Goal: Task Accomplishment & Management: Complete application form

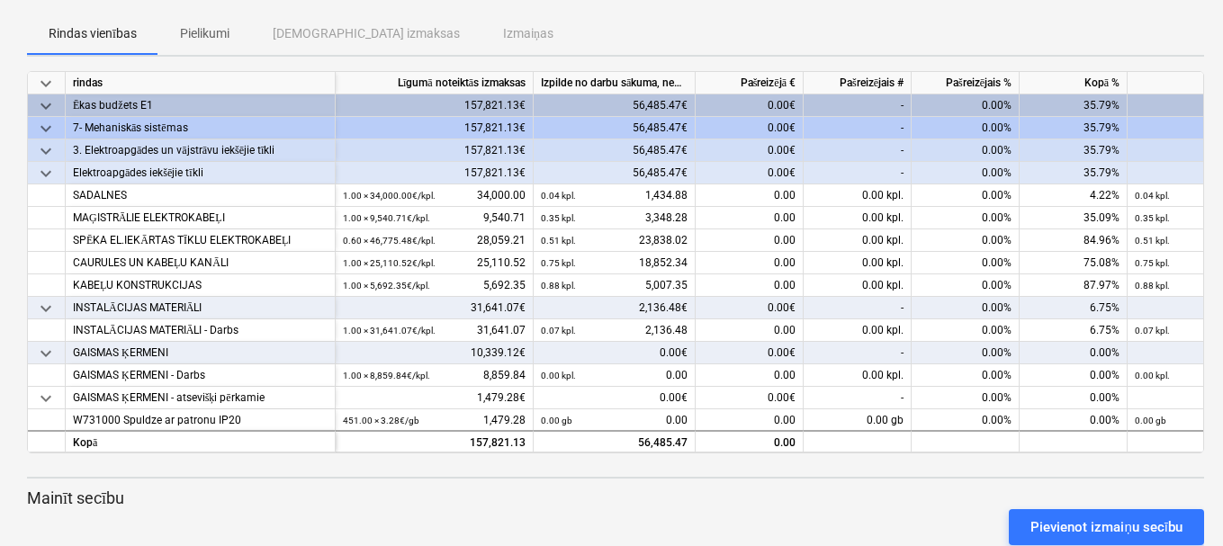
scroll to position [90, 0]
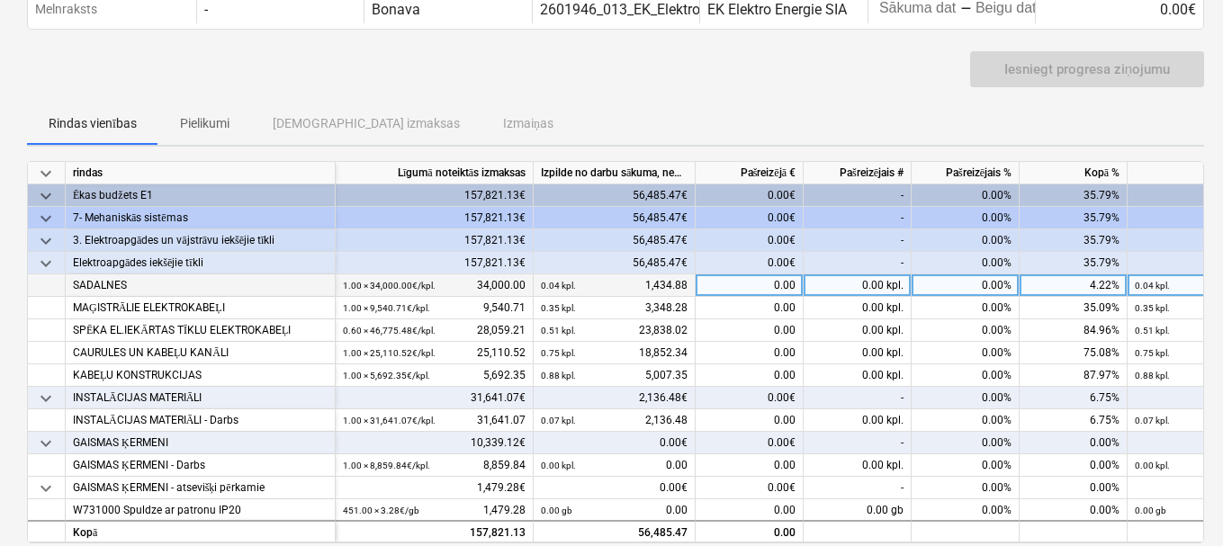
click at [735, 281] on div "0.00" at bounding box center [749, 285] width 108 height 22
type input "8202.50"
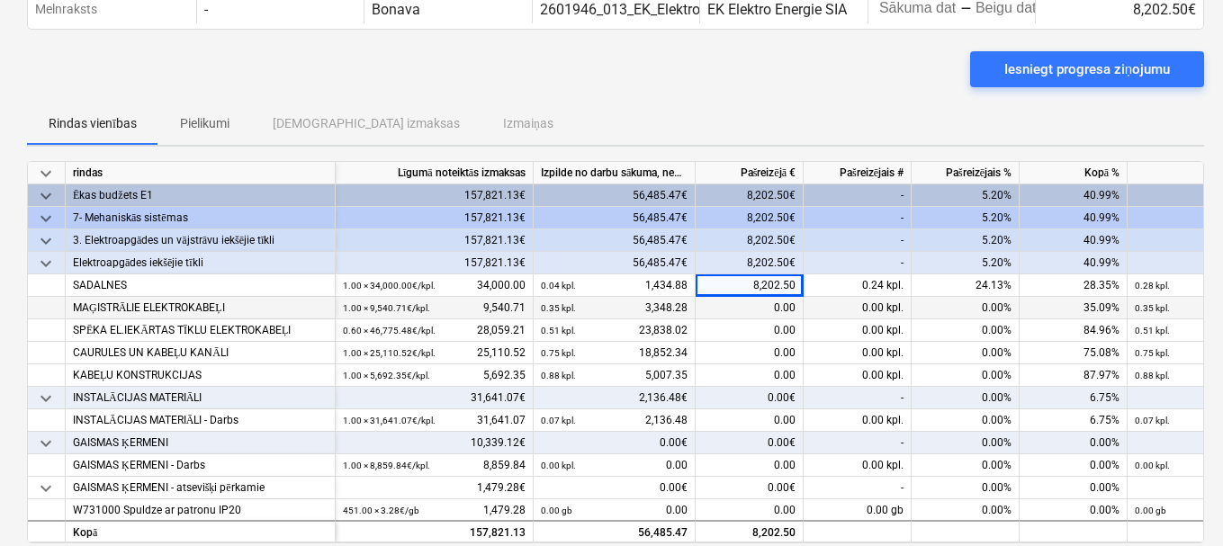
click at [758, 301] on div "0.00" at bounding box center [749, 308] width 108 height 22
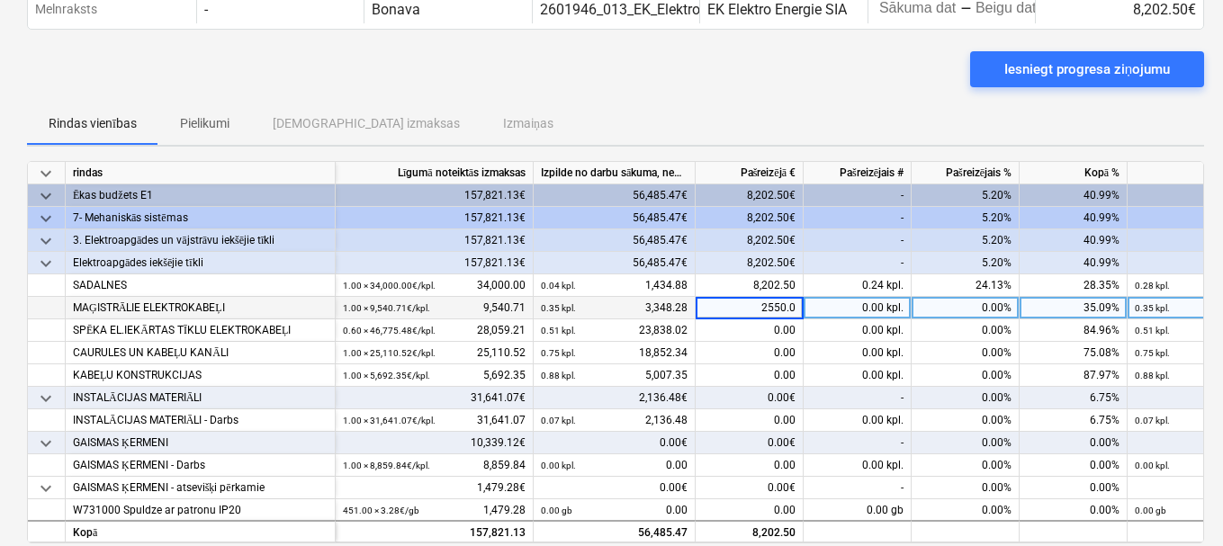
type input "2550.00"
click at [783, 333] on div "0.00" at bounding box center [749, 330] width 108 height 22
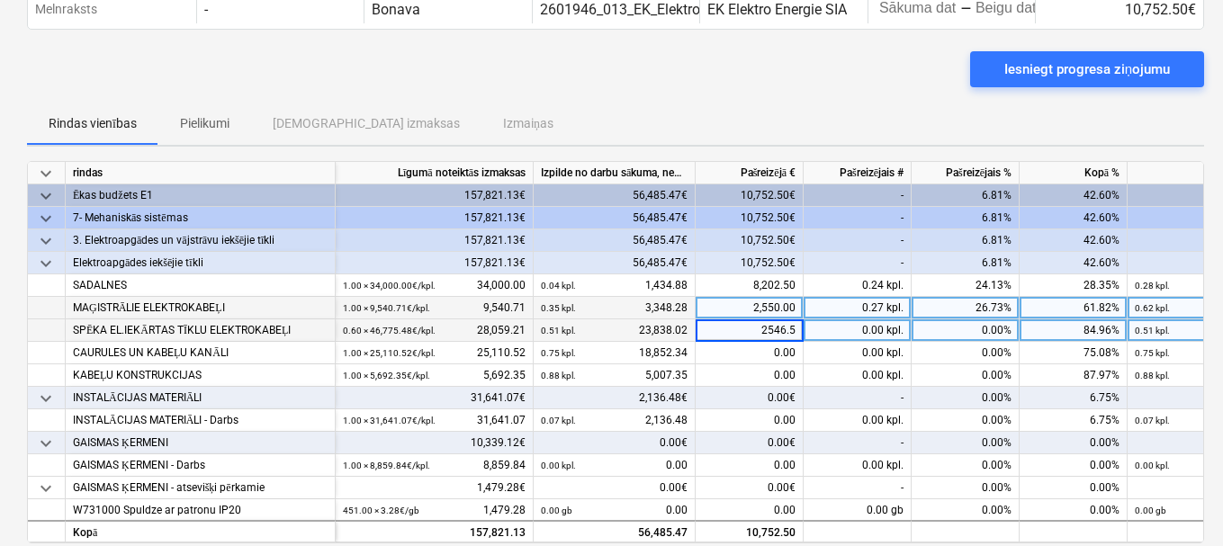
type input "2546.56"
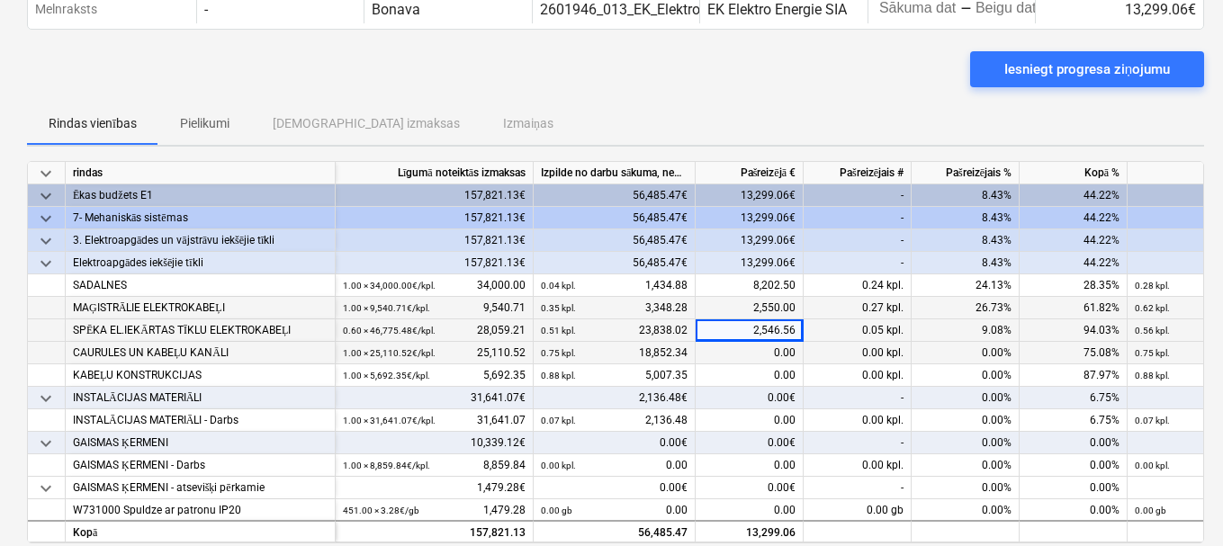
click at [758, 346] on div "0.00" at bounding box center [749, 353] width 108 height 22
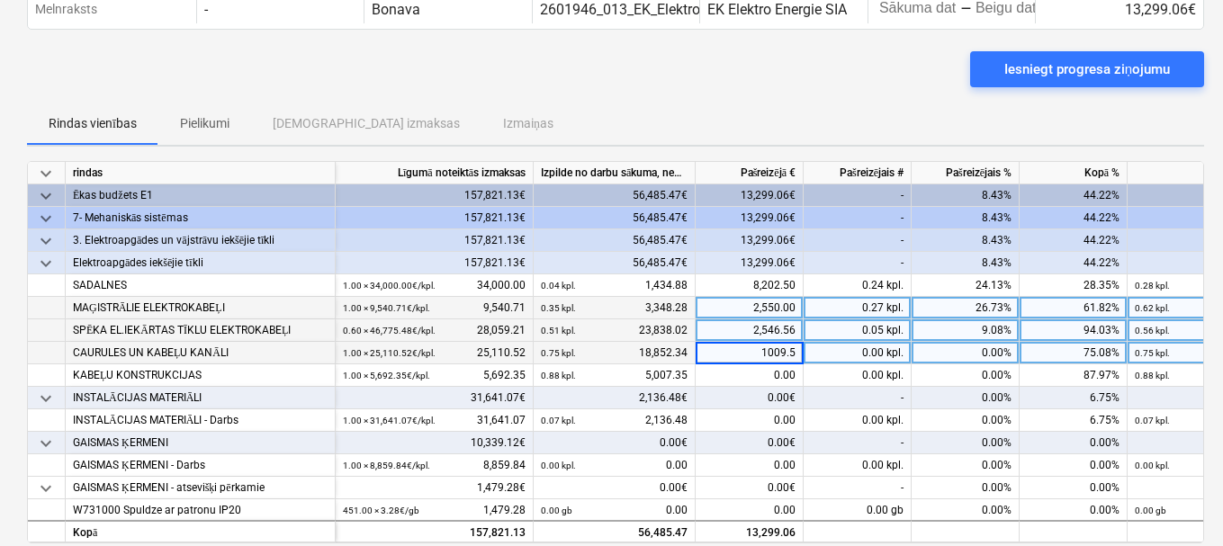
type input "1009.53"
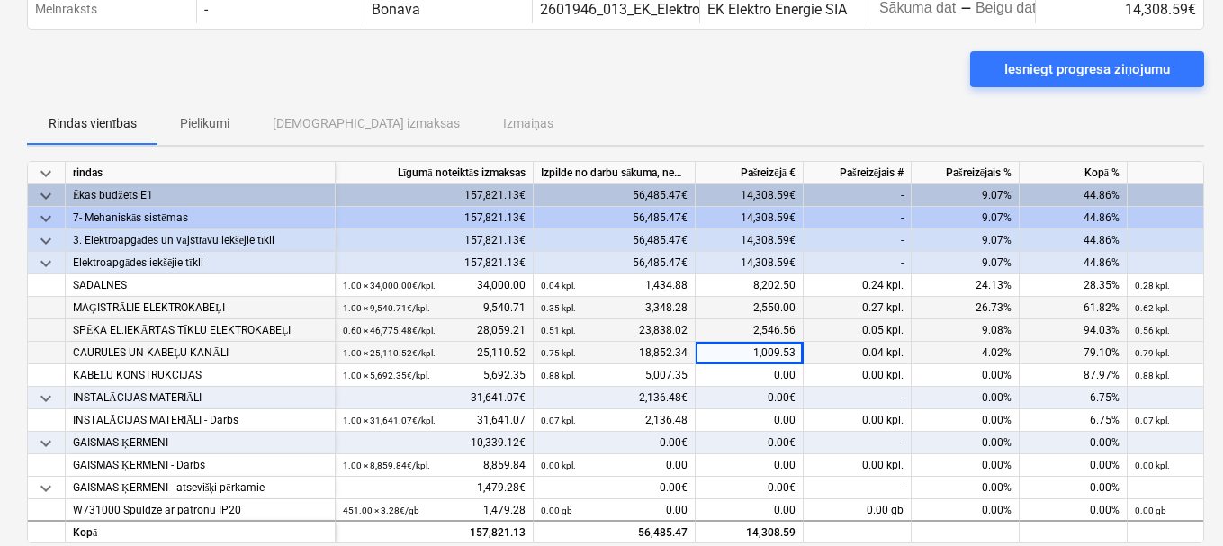
click at [753, 399] on div "0.00€" at bounding box center [749, 398] width 108 height 22
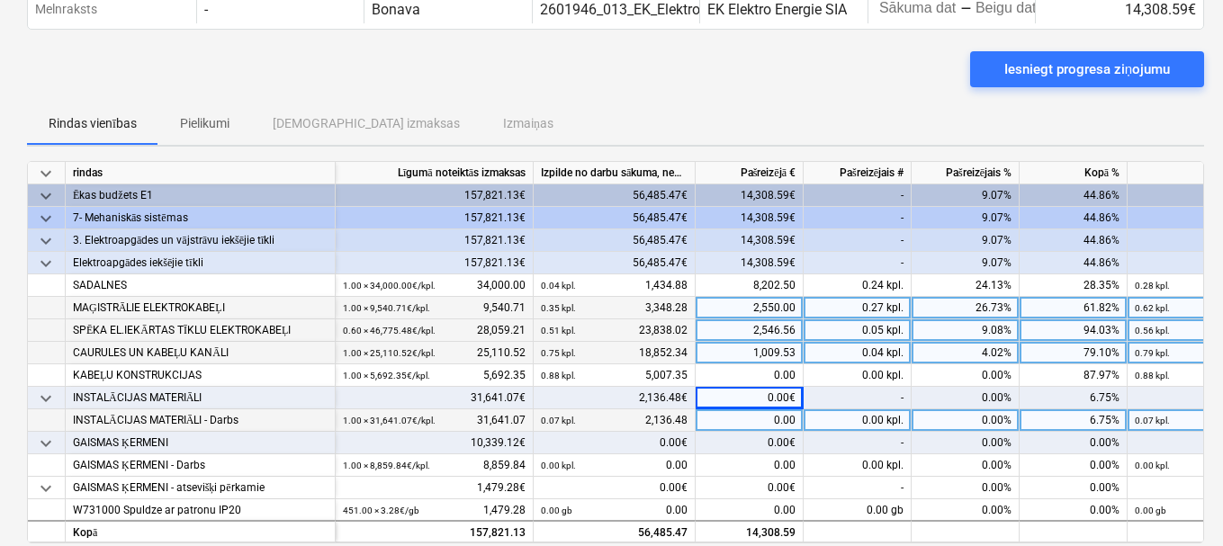
click at [745, 421] on div "0.00" at bounding box center [749, 420] width 108 height 22
type input "3335.85"
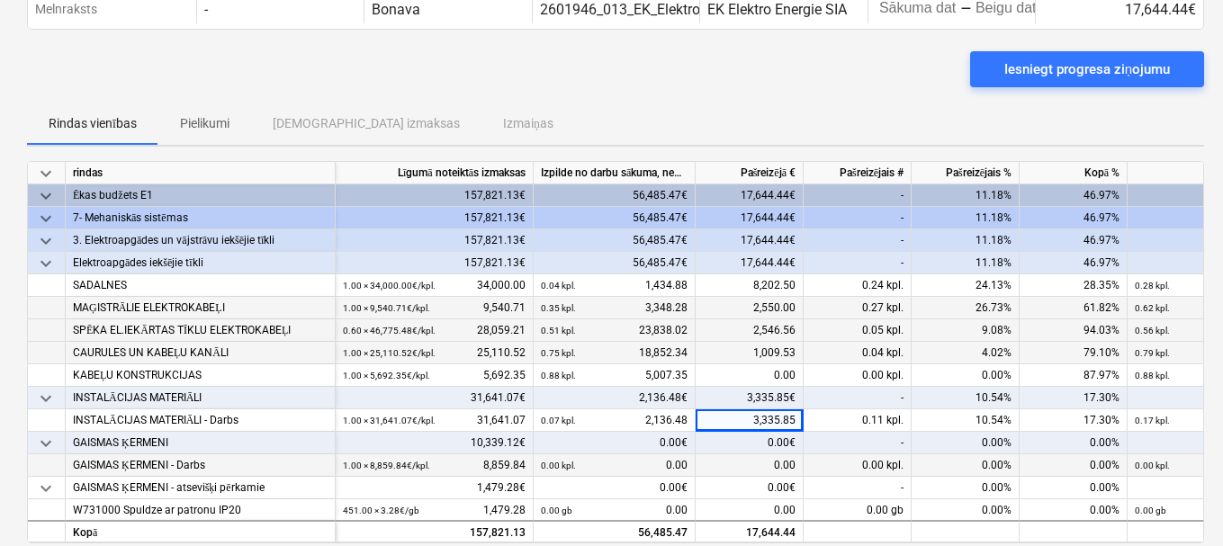
click at [736, 463] on div "0.00" at bounding box center [749, 465] width 108 height 22
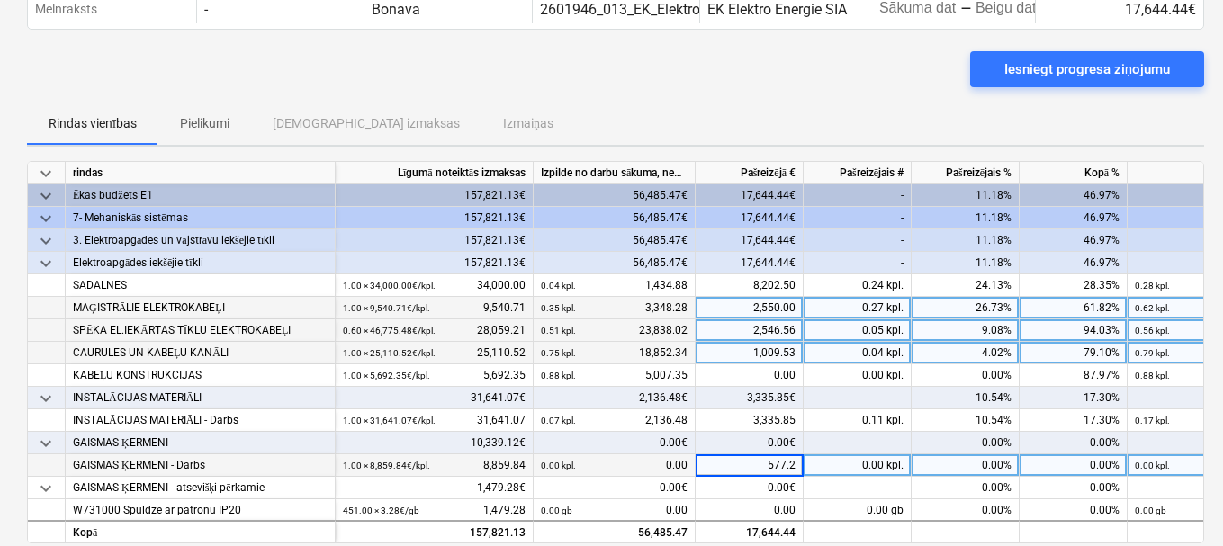
type input "577.20"
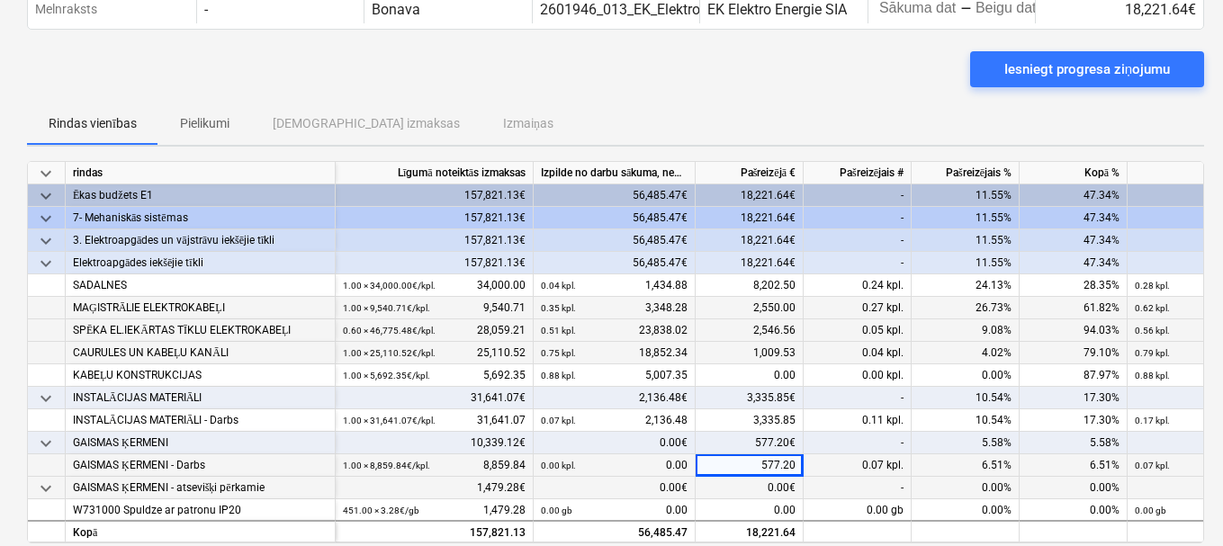
click at [816, 477] on div "-" at bounding box center [857, 488] width 108 height 22
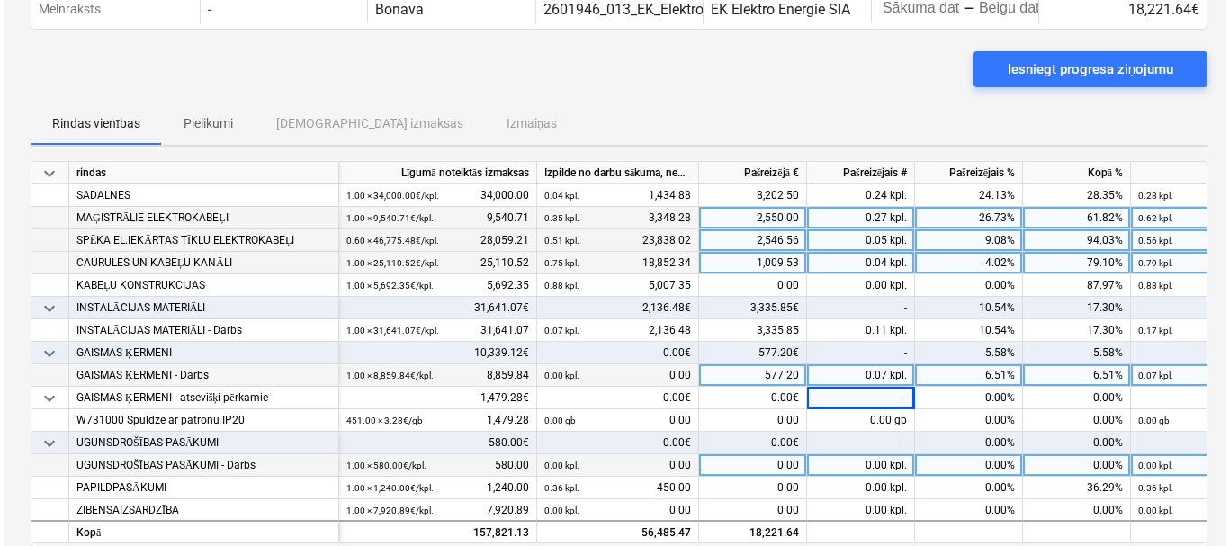
scroll to position [121, 0]
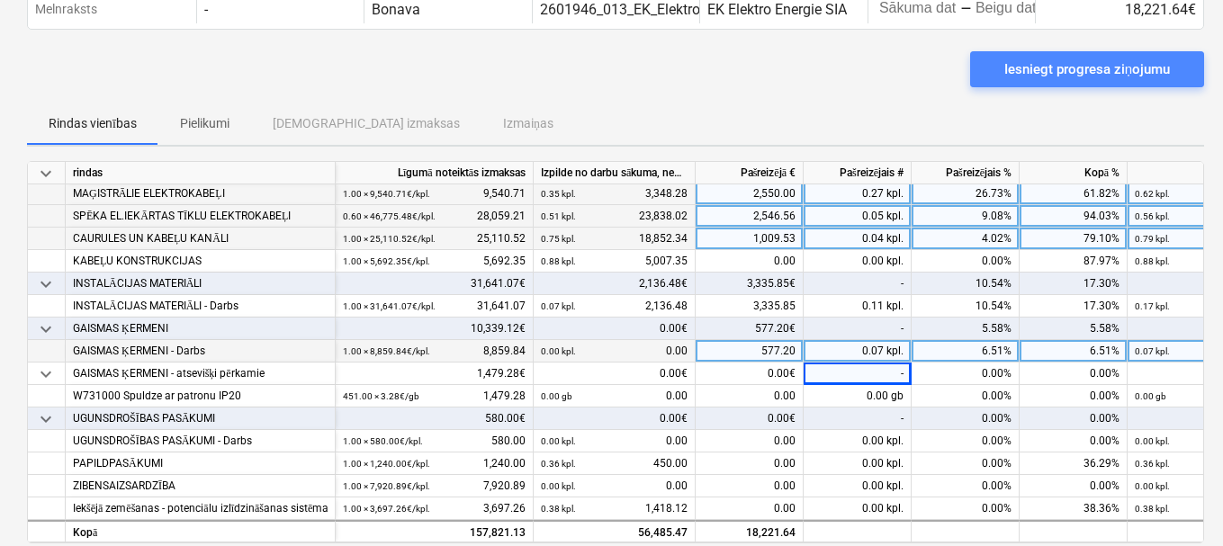
click at [1059, 66] on div "Iesniegt progresa ziņojumu" at bounding box center [1087, 69] width 166 height 23
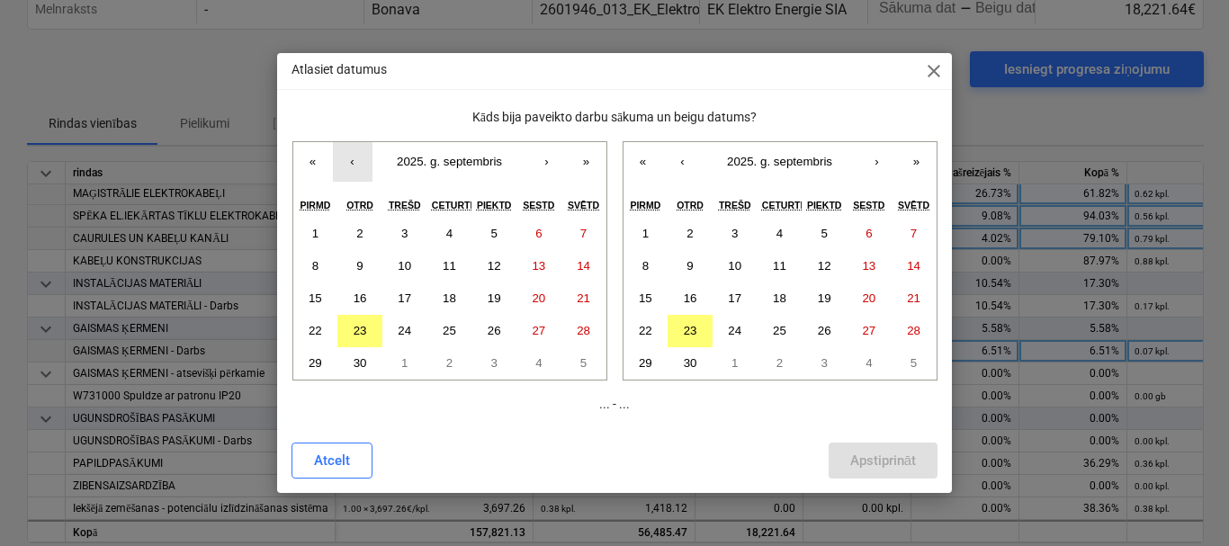
click at [352, 161] on button "‹" at bounding box center [353, 162] width 40 height 40
click at [368, 366] on button "26" at bounding box center [359, 363] width 45 height 32
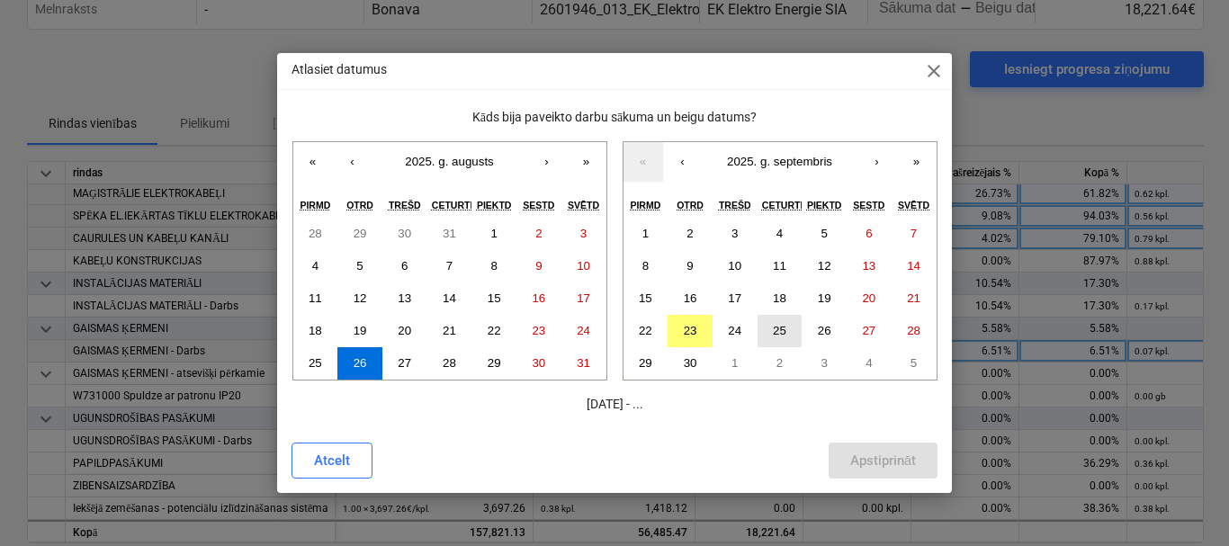
click at [770, 334] on button "25" at bounding box center [780, 331] width 45 height 32
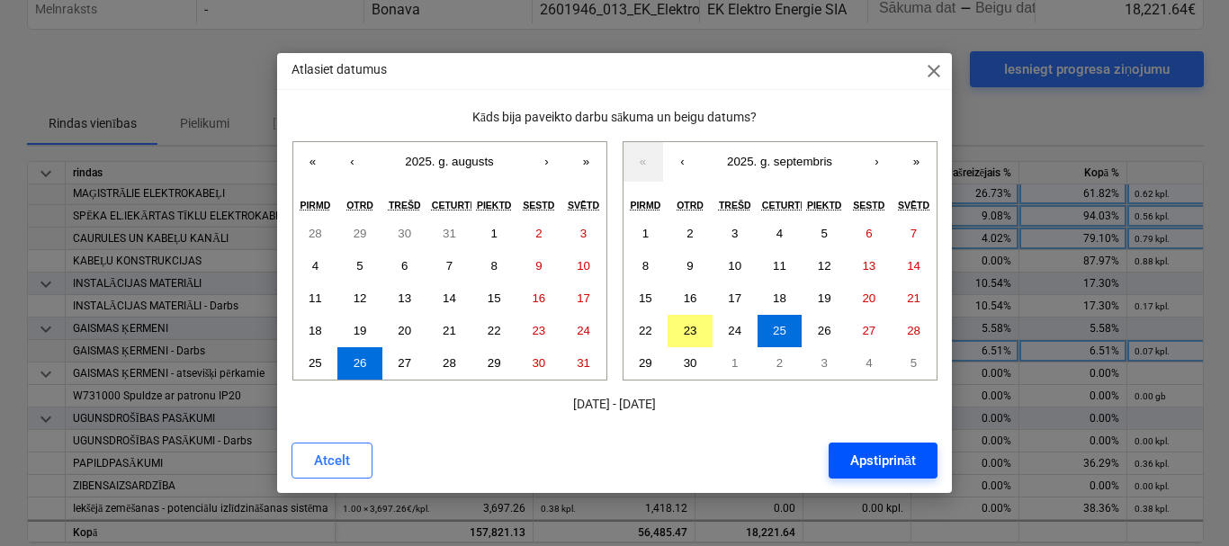
click at [854, 456] on div "Apstiprināt" at bounding box center [883, 460] width 66 height 23
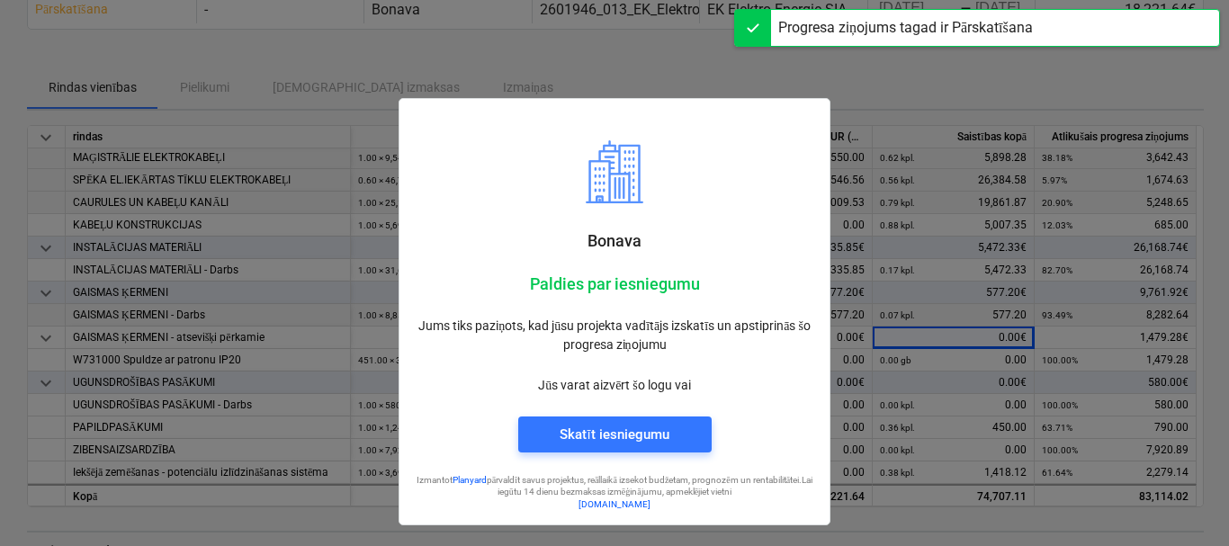
scroll to position [114, 0]
